Goal: Transaction & Acquisition: Subscribe to service/newsletter

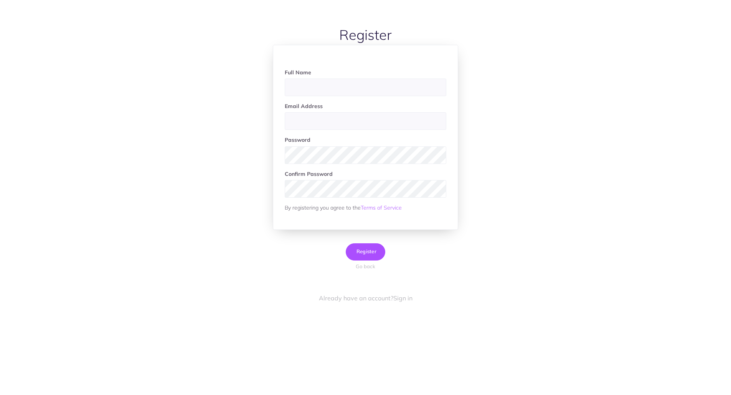
scroll to position [27, 0]
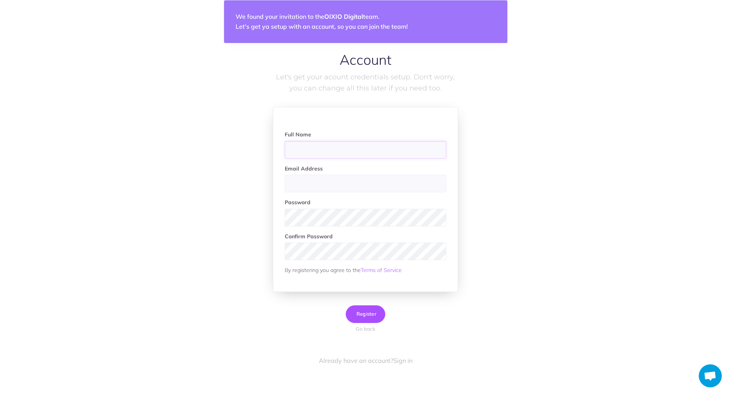
click at [375, 155] on input "text" at bounding box center [365, 150] width 161 height 18
click at [391, 153] on input "Grete" at bounding box center [365, 150] width 161 height 18
type input "[PERSON_NAME]"
click at [285, 193] on div at bounding box center [285, 193] width 0 height 0
click at [351, 189] on input "email" at bounding box center [365, 184] width 161 height 18
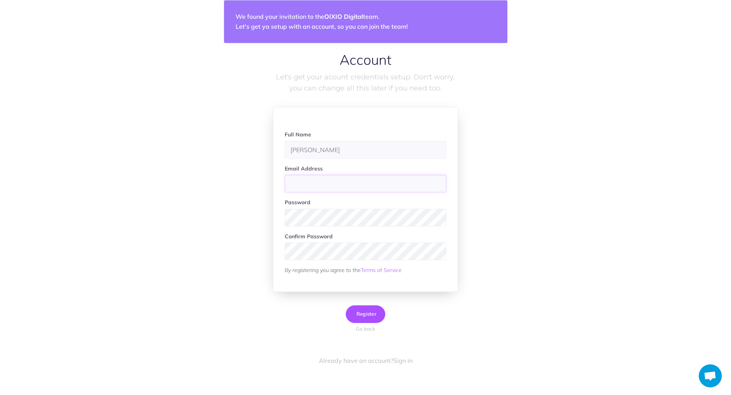
type input "grete.altosaar@oixio.eu"
click at [477, 201] on div "Account Let's get your acount credentials setup. Don't worry, you can change al…" at bounding box center [365, 204] width 591 height 304
click at [371, 313] on span "Register" at bounding box center [365, 314] width 22 height 6
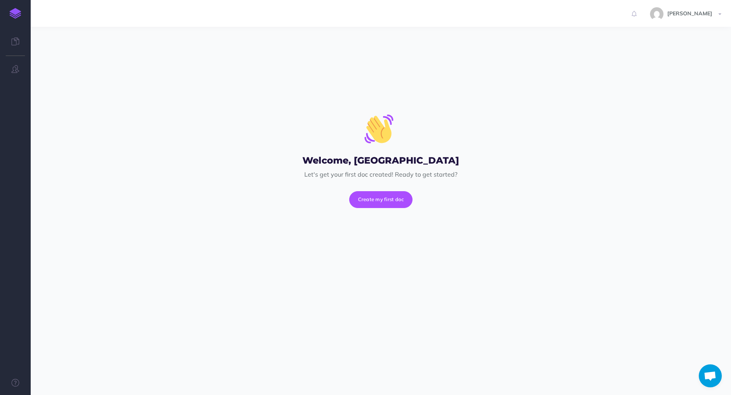
click at [10, 12] on img at bounding box center [16, 13] width 12 height 11
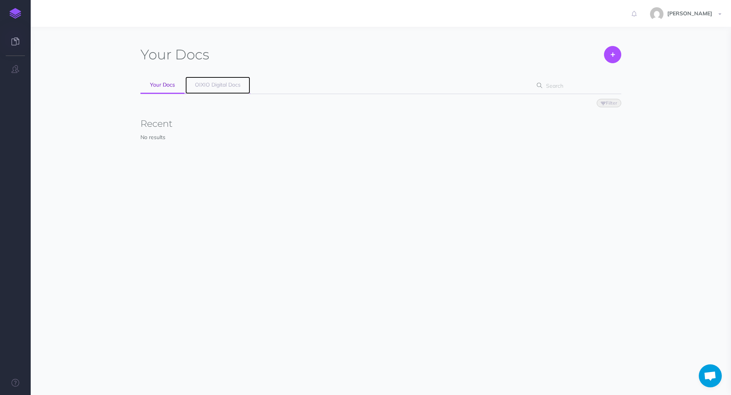
click at [217, 87] on span "OIXIO Digital Docs" at bounding box center [218, 84] width 46 height 7
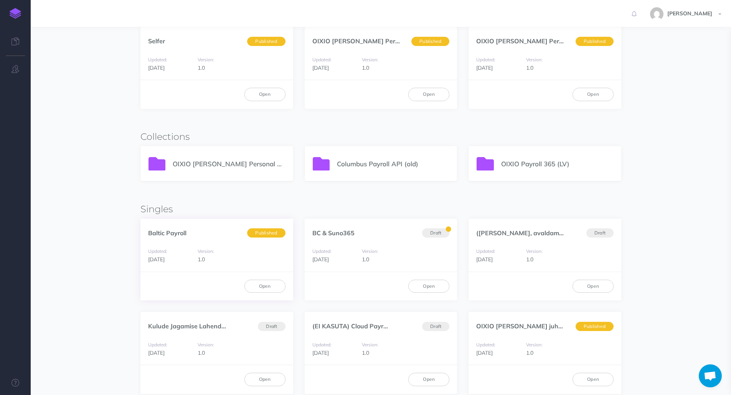
scroll to position [87, 0]
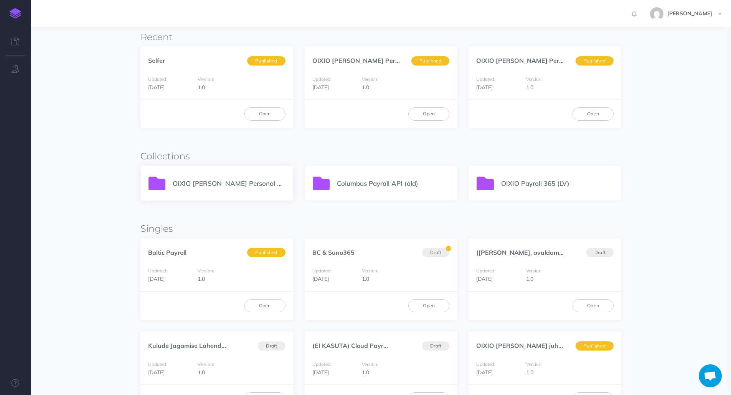
click at [229, 185] on p "OIXIO [PERSON_NAME] Personal 365" at bounding box center [229, 183] width 112 height 10
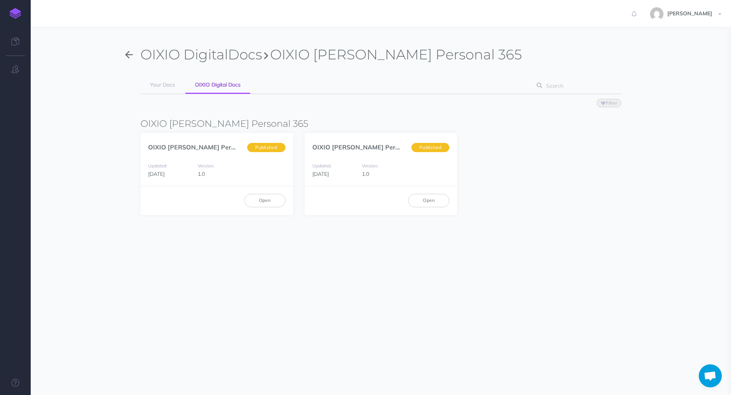
click at [229, 185] on div "Updated: 1 month ago Version: 1.0" at bounding box center [216, 170] width 153 height 33
click at [199, 255] on section "OIXIO Digital Docs OIXIO Palk ja Personal 365 Your Docs OIXIO Digital Docs Filt…" at bounding box center [381, 172] width 700 height 290
click at [270, 201] on link "Open" at bounding box center [264, 200] width 41 height 13
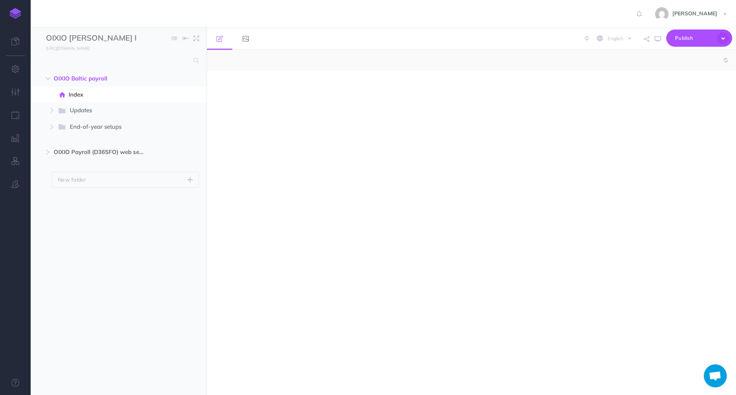
select select "null"
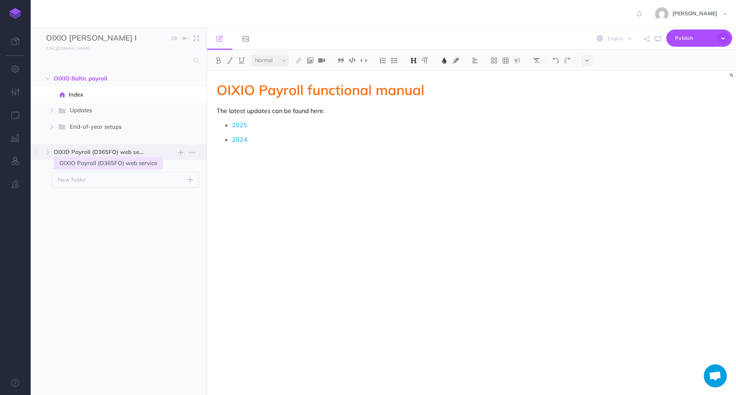
click at [69, 153] on span "OIXIO Payroll (D365FO) web service" at bounding box center [102, 152] width 97 height 9
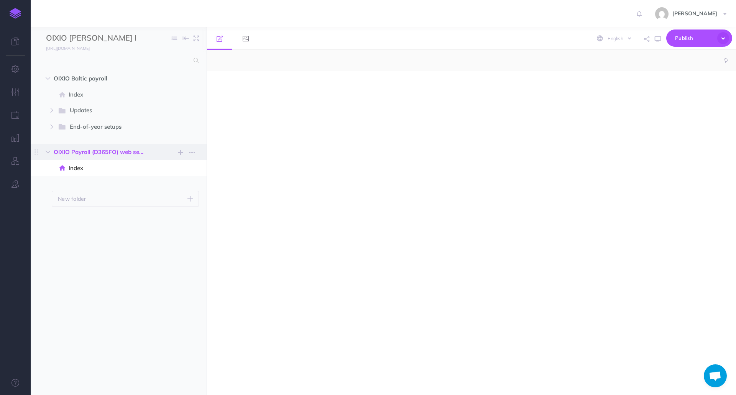
select select "null"
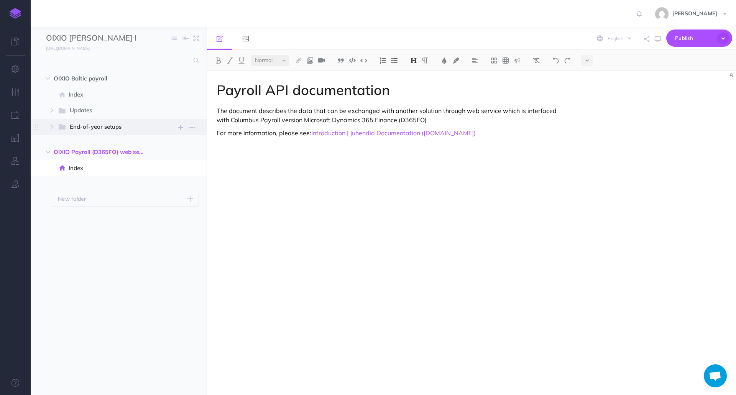
click at [82, 128] on span "End-of-year setups" at bounding box center [109, 127] width 79 height 10
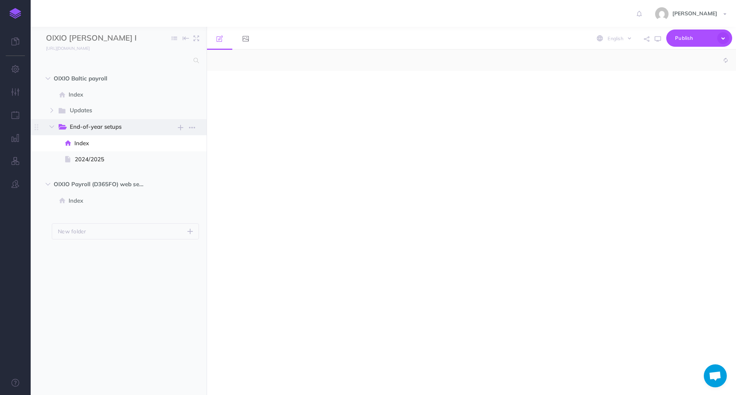
select select "null"
